Goal: Task Accomplishment & Management: Use online tool/utility

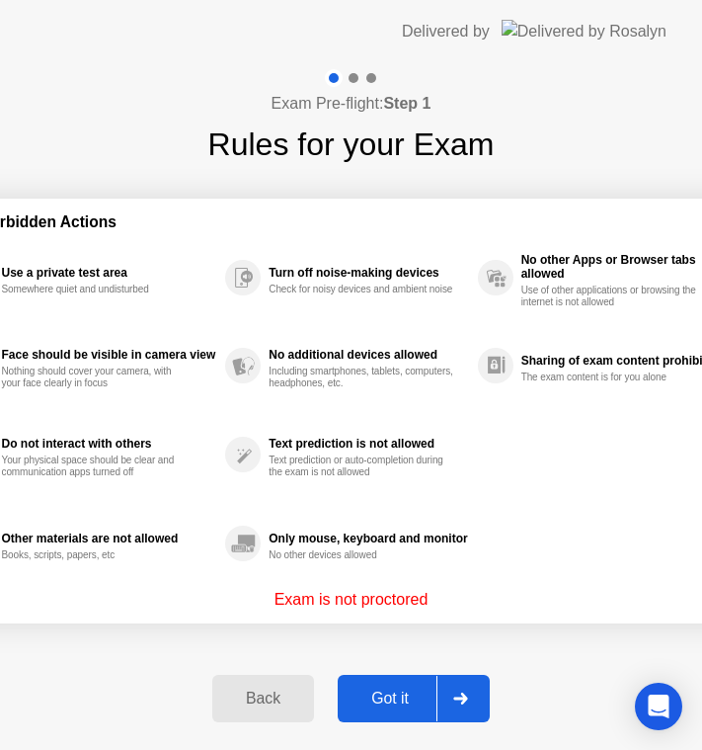
click at [395, 699] on div "Got it" at bounding box center [390, 699] width 93 height 18
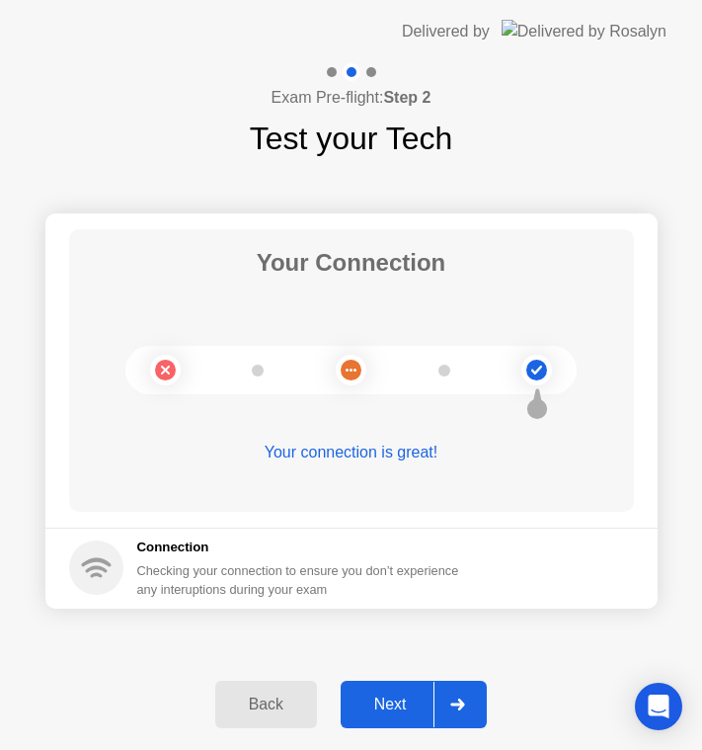
click at [395, 699] on div "Next" at bounding box center [391, 704] width 88 height 18
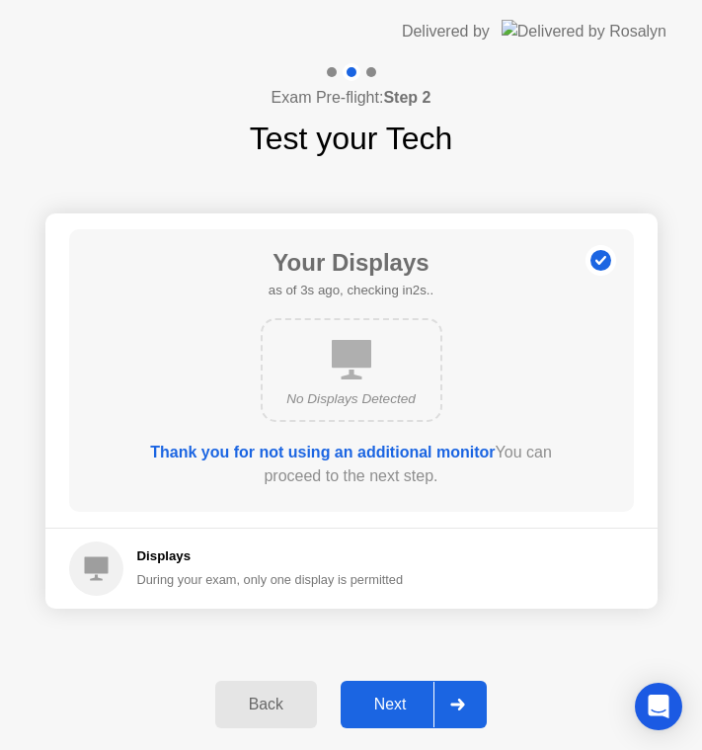
click at [395, 699] on div "Next" at bounding box center [391, 704] width 88 height 18
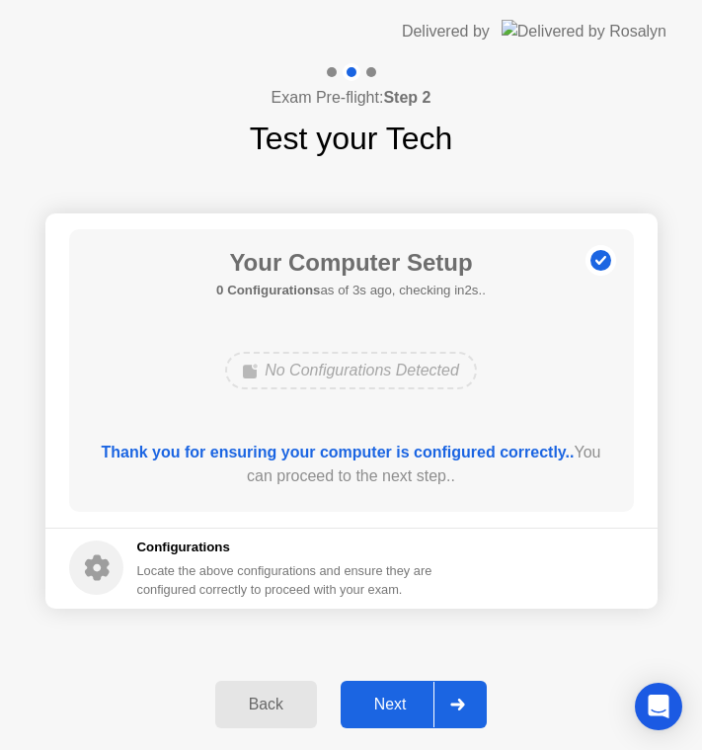
click at [395, 699] on div "Next" at bounding box center [391, 704] width 88 height 18
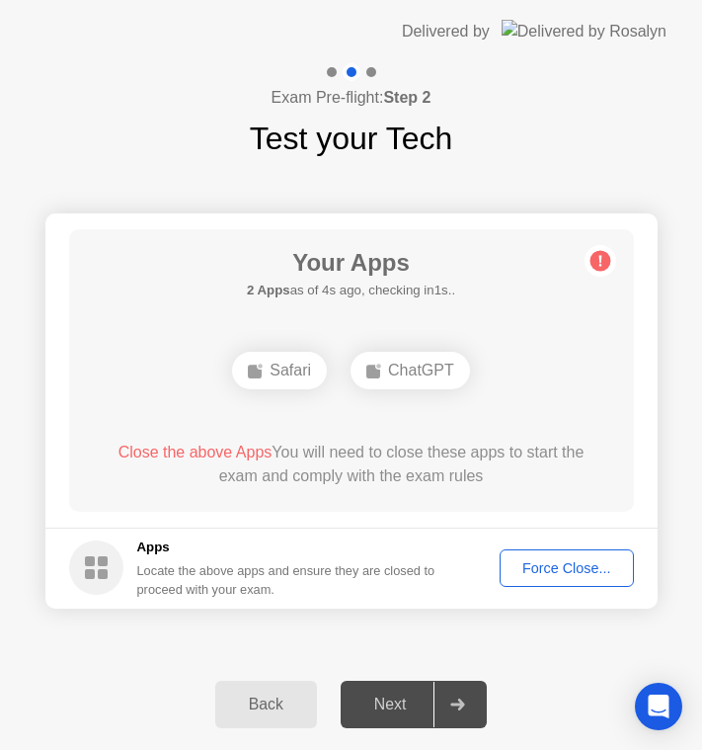
click at [403, 377] on div "ChatGPT" at bounding box center [411, 371] width 120 height 38
click at [579, 572] on div "Force Close..." at bounding box center [567, 568] width 121 height 16
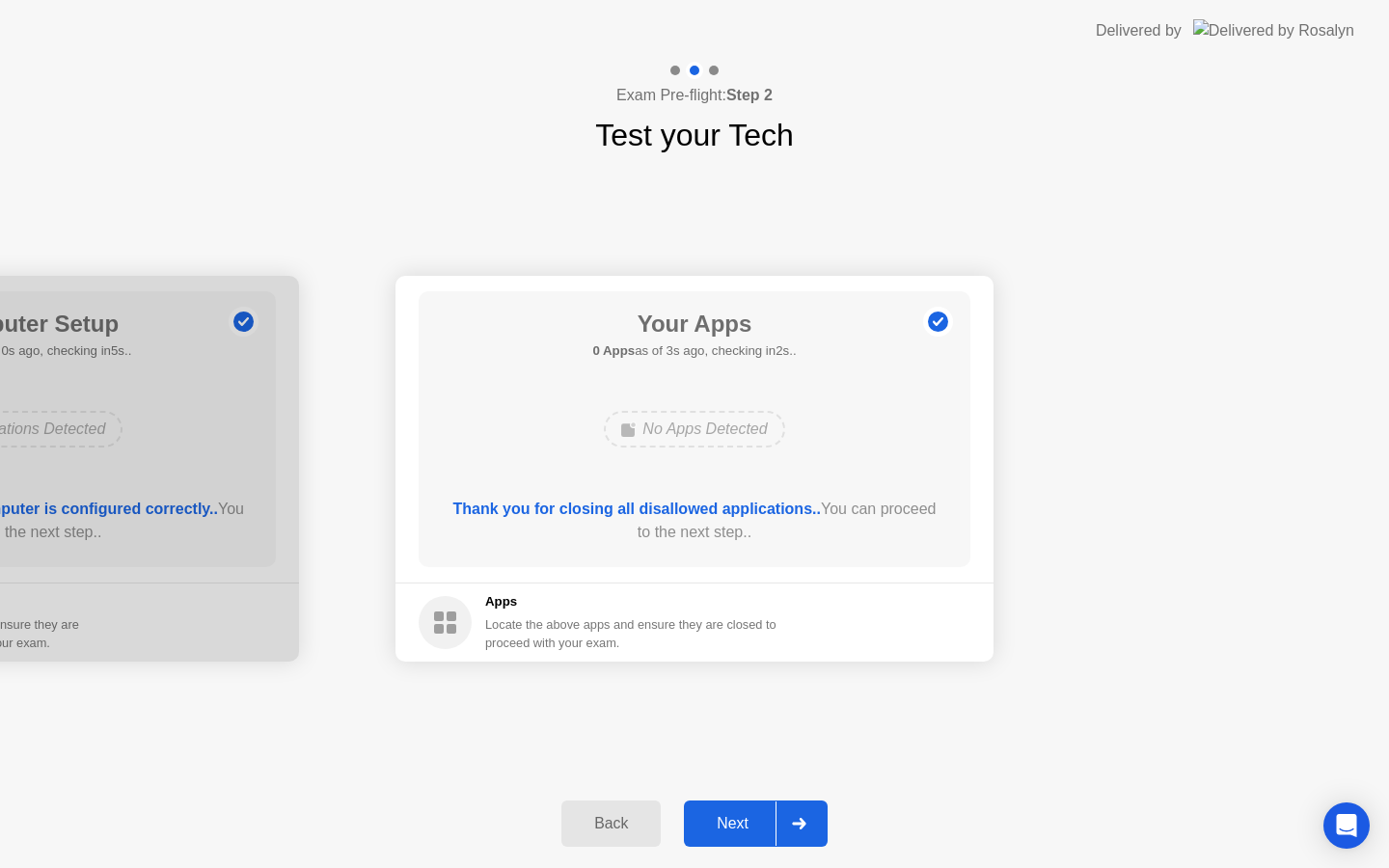
click at [738, 816] on div "Next" at bounding box center [733, 824] width 86 height 18
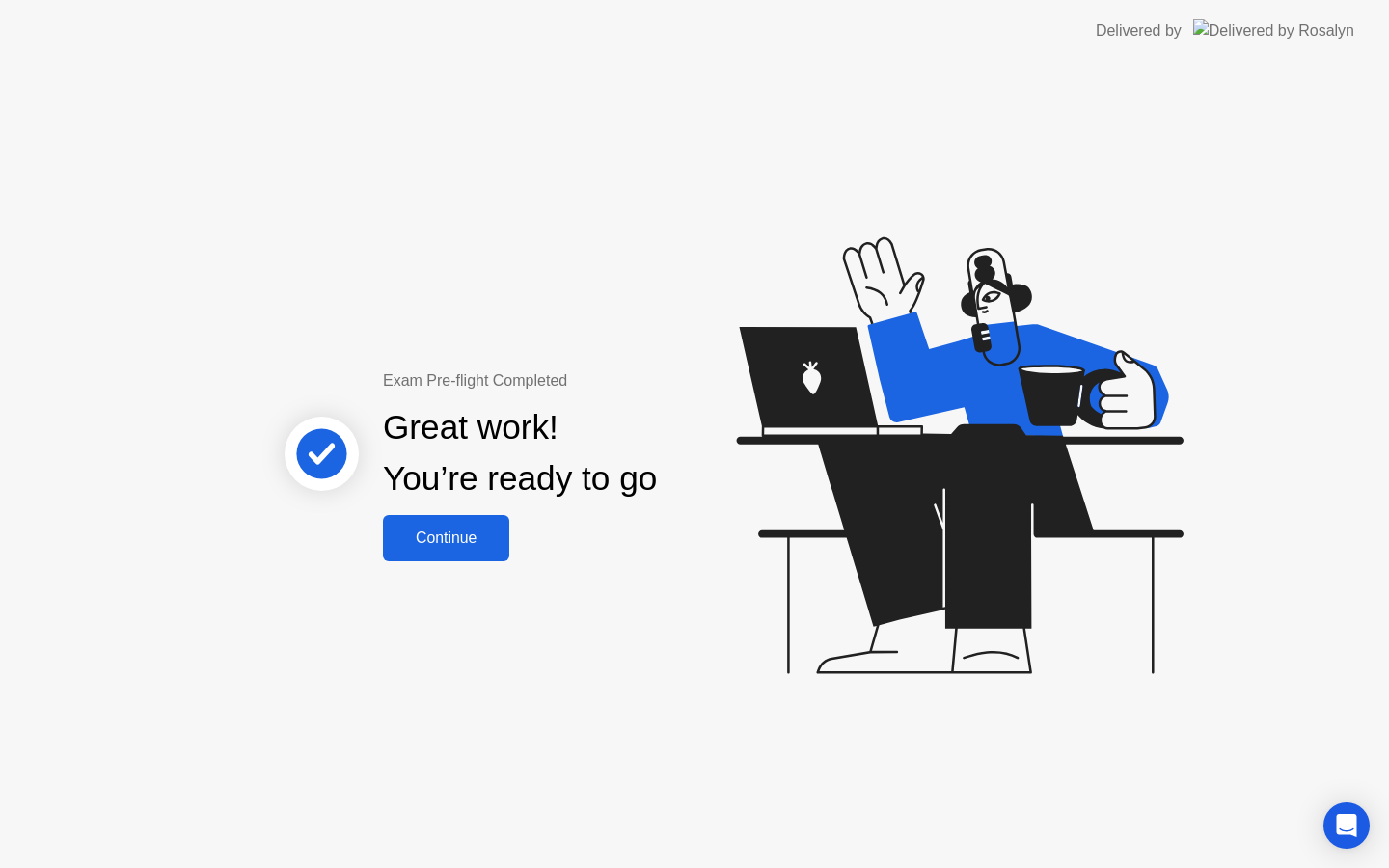
click at [442, 557] on button "Continue" at bounding box center [445, 537] width 126 height 46
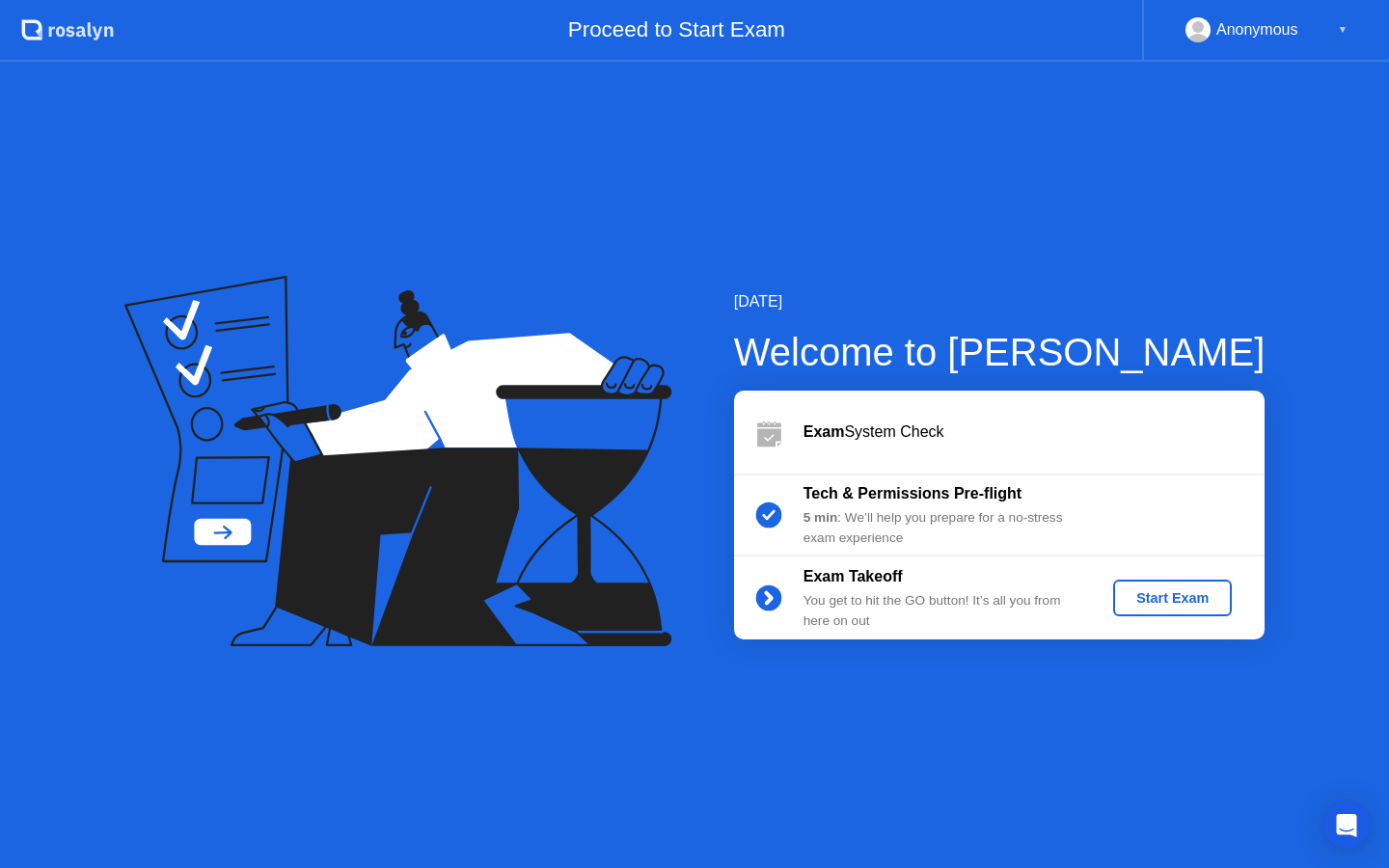
click at [1173, 595] on div "Start Exam" at bounding box center [1173, 599] width 104 height 16
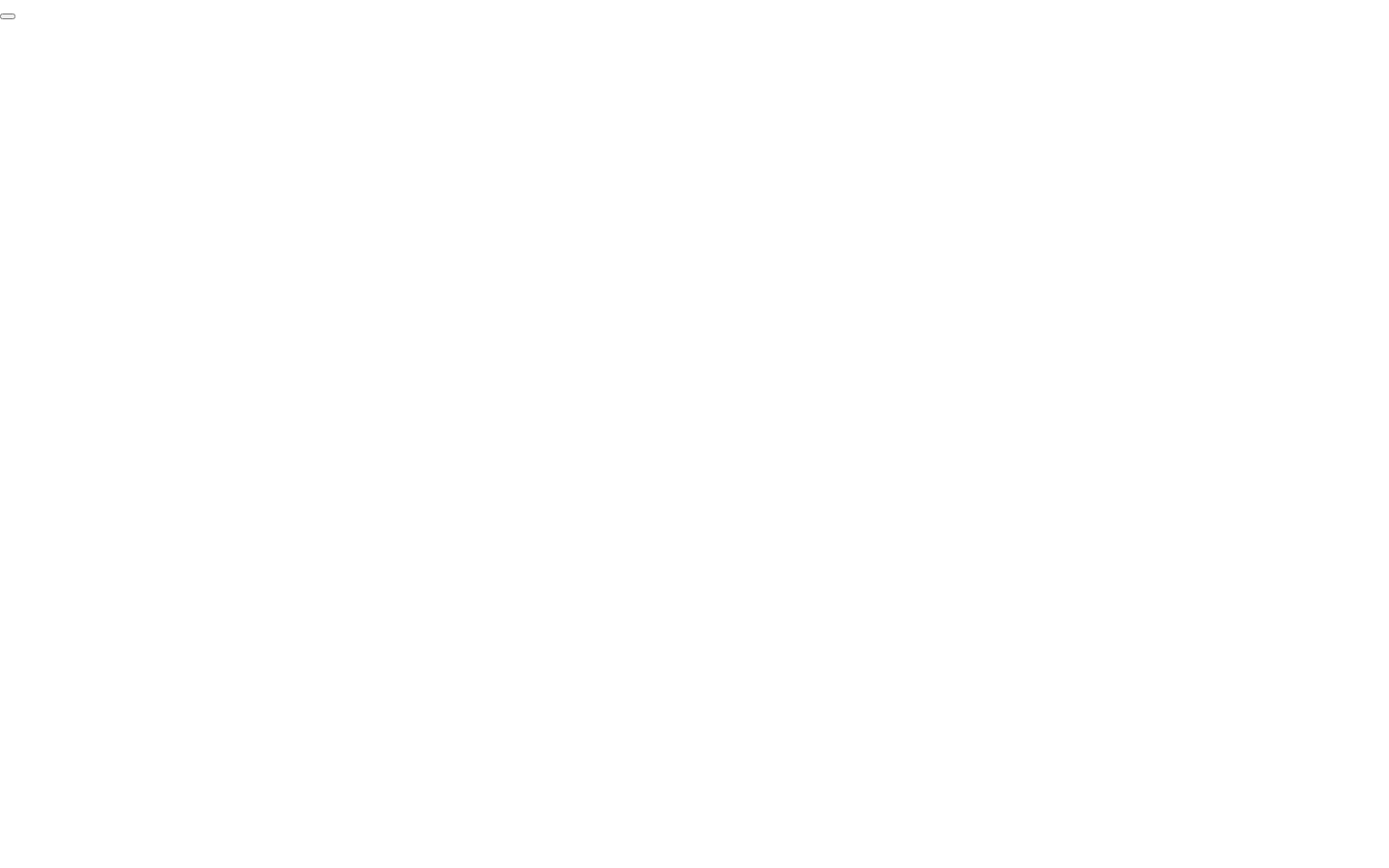
click div "End Proctoring Session"
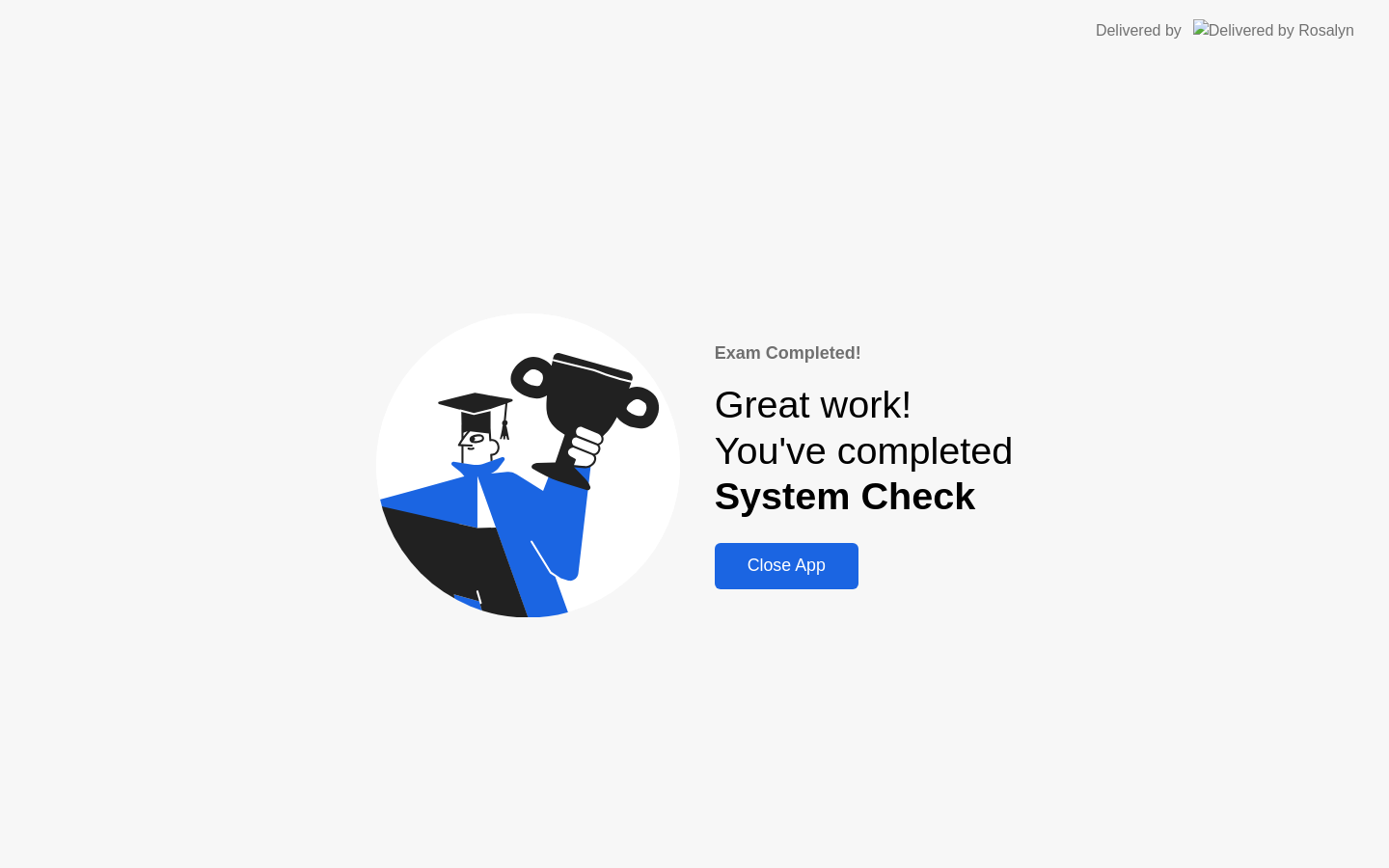
click at [790, 571] on div "Close App" at bounding box center [786, 565] width 132 height 21
